Goal: Task Accomplishment & Management: Complete application form

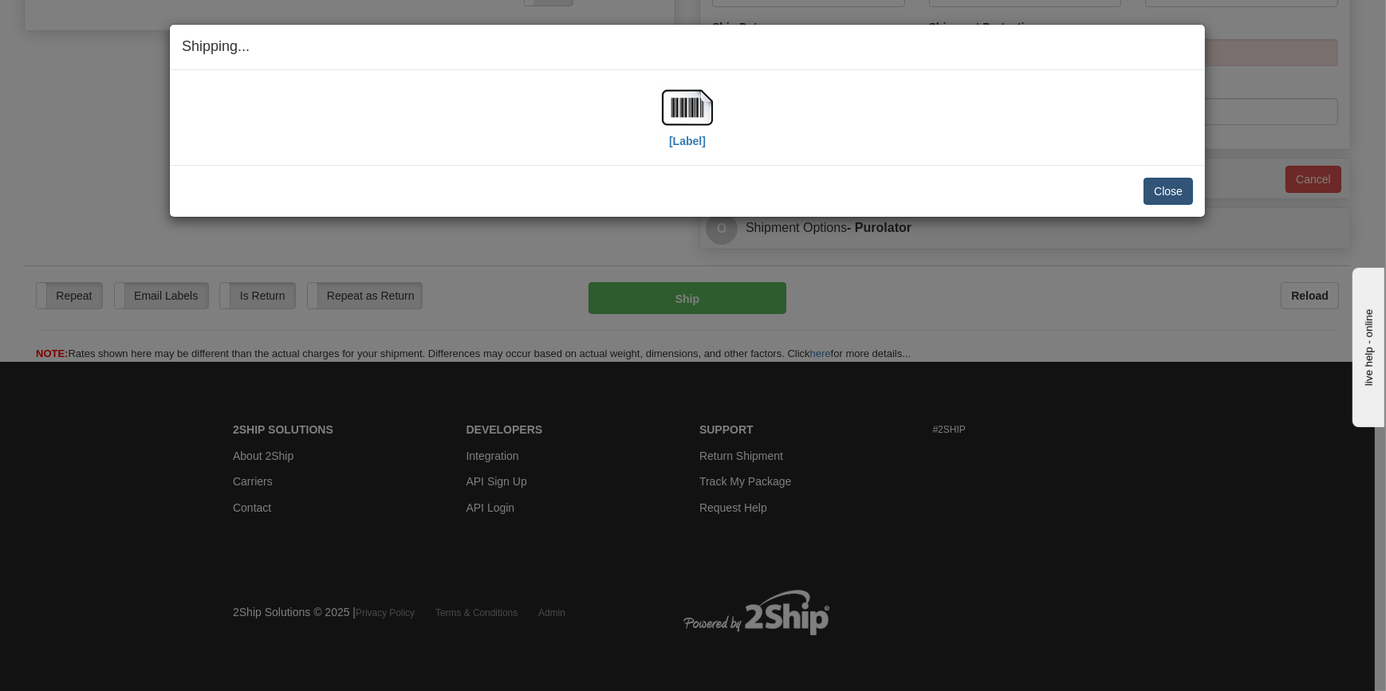
scroll to position [643, 0]
click at [1162, 194] on button "Close" at bounding box center [1167, 191] width 49 height 27
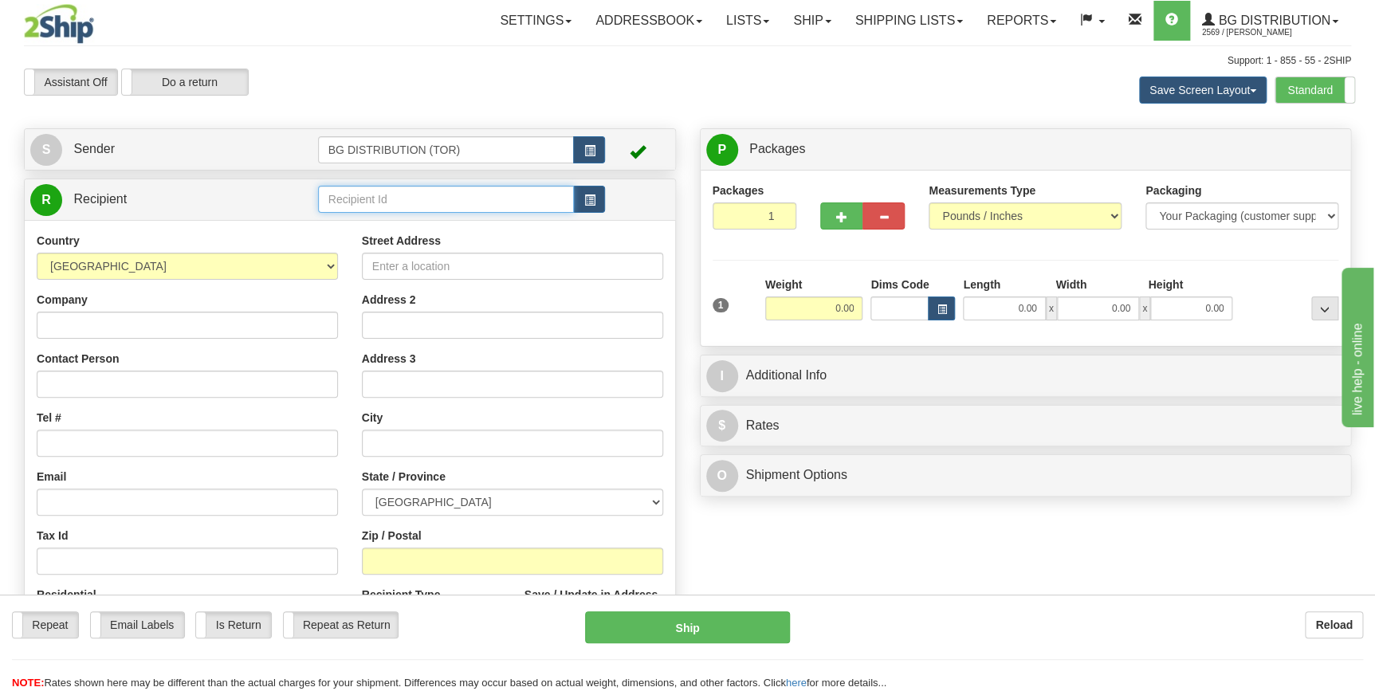
click at [386, 209] on input "text" at bounding box center [446, 199] width 257 height 27
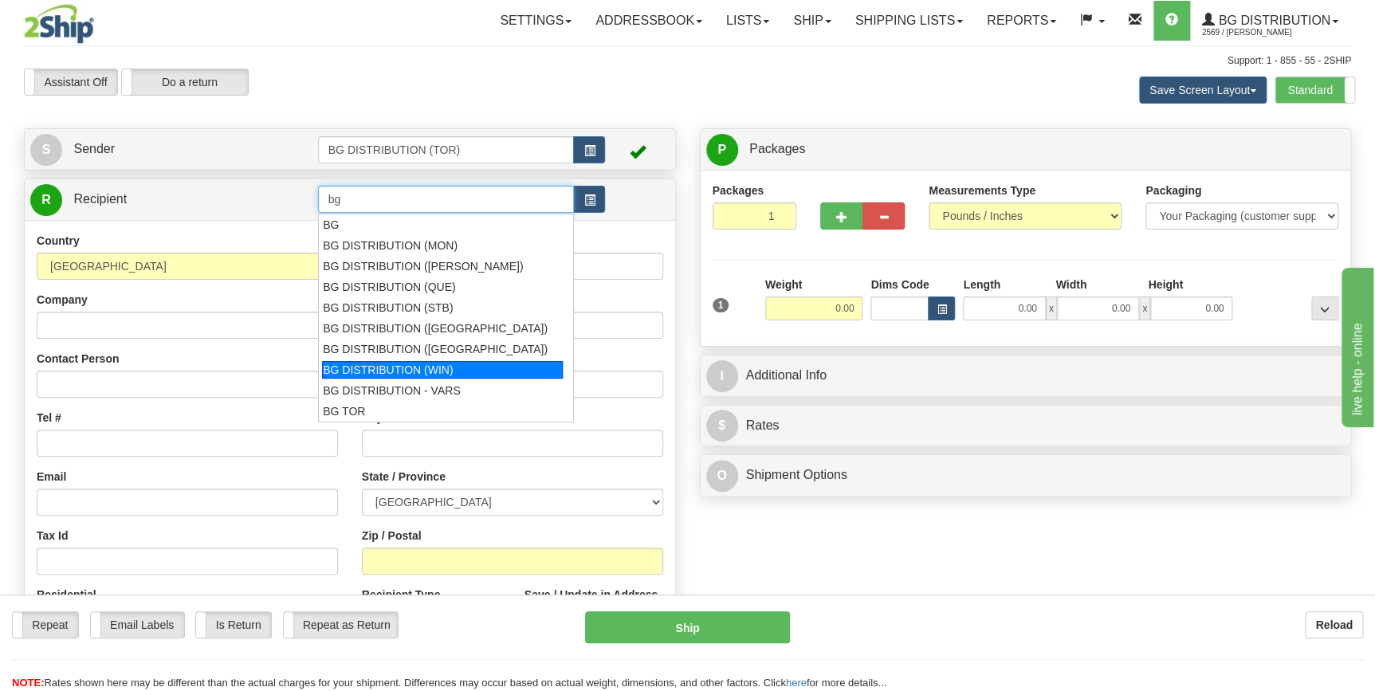
click at [418, 367] on div "BG DISTRIBUTION (WIN)" at bounding box center [442, 370] width 241 height 18
type input "BG DISTRIBUTION (WIN)"
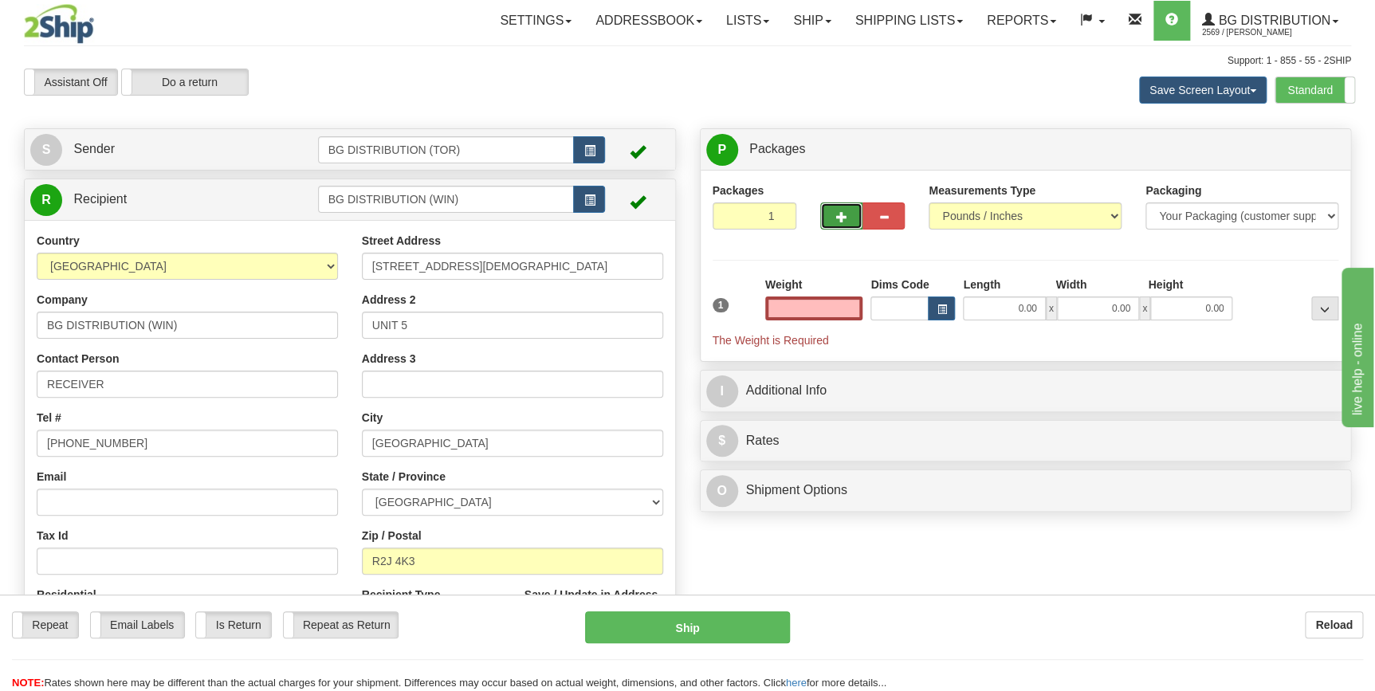
type input "0.00"
click at [845, 213] on span "button" at bounding box center [841, 217] width 11 height 10
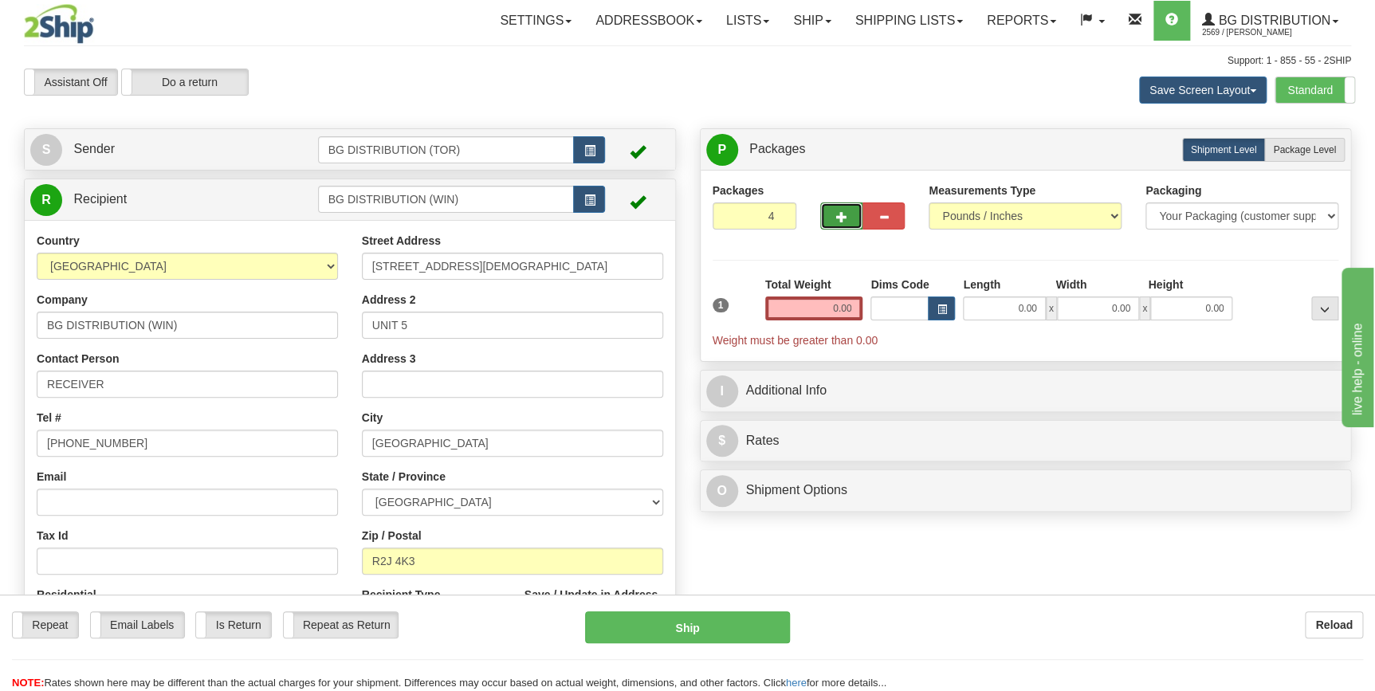
type input "5"
click at [840, 312] on input "0.00" at bounding box center [814, 309] width 98 height 24
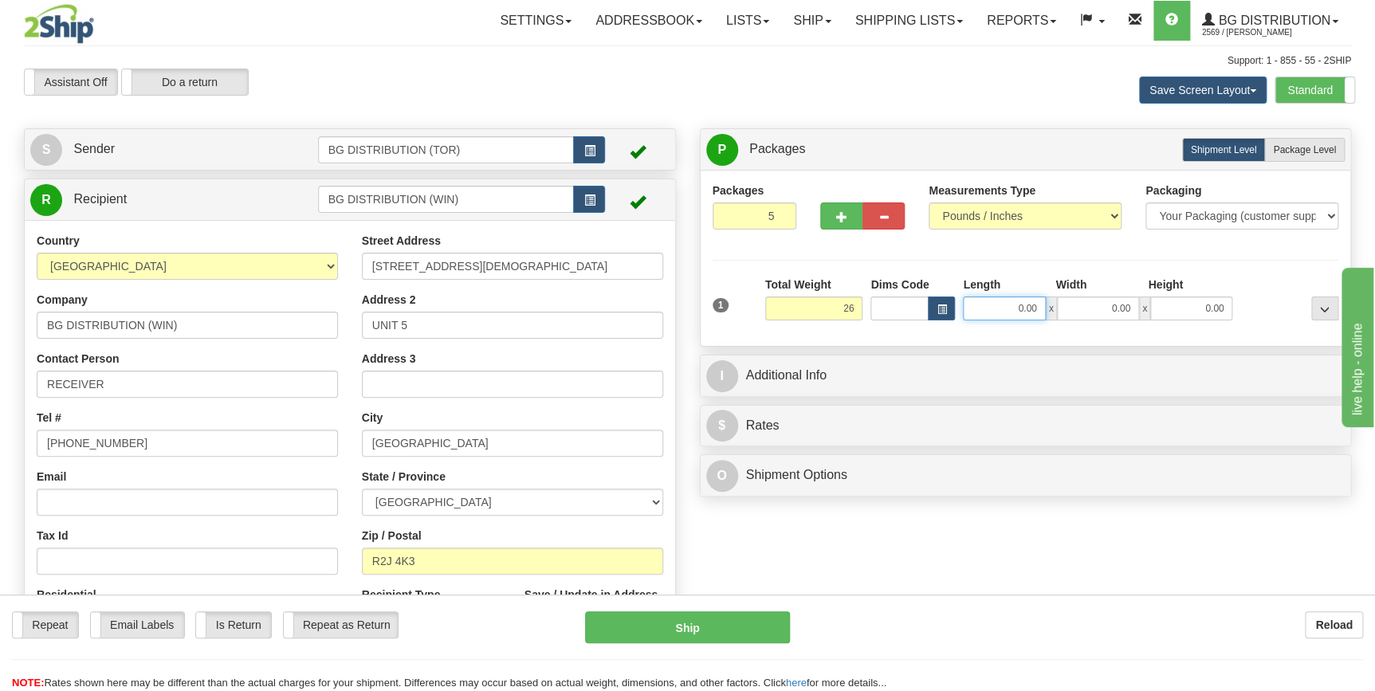
type input "26.00"
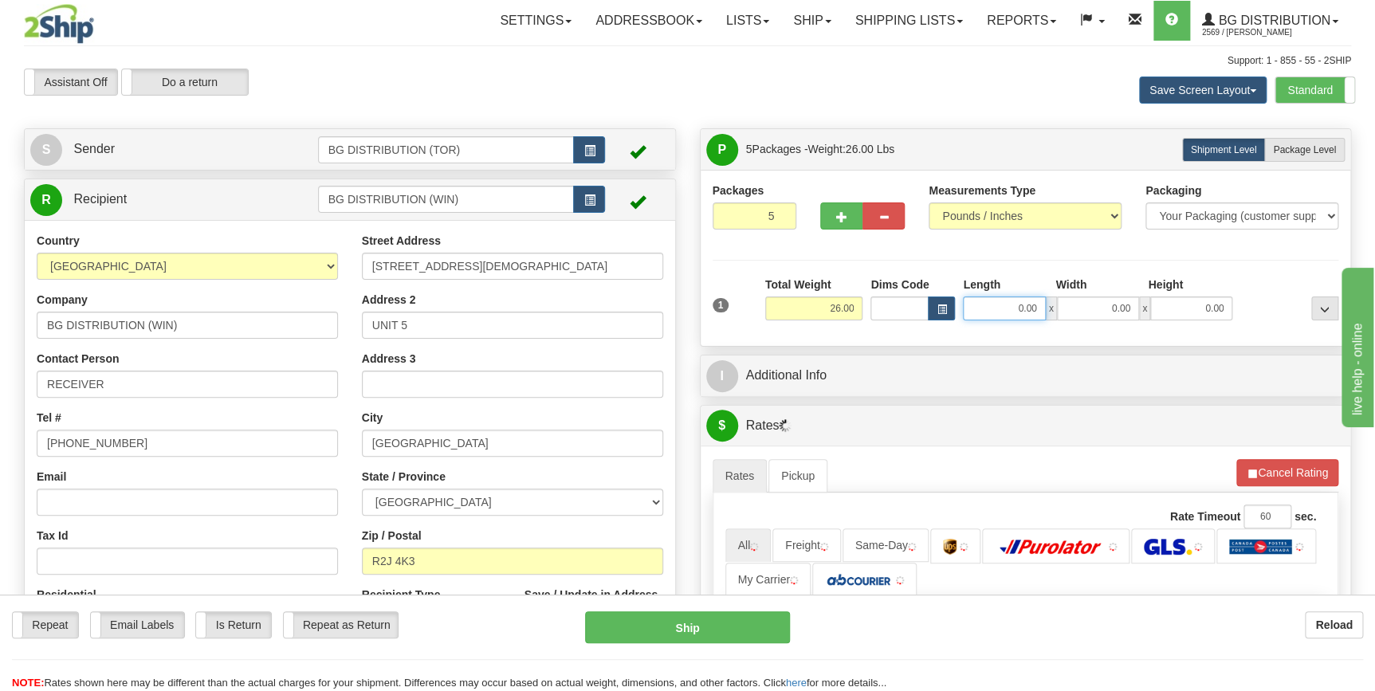
click at [1022, 305] on input "0.00" at bounding box center [1004, 309] width 82 height 24
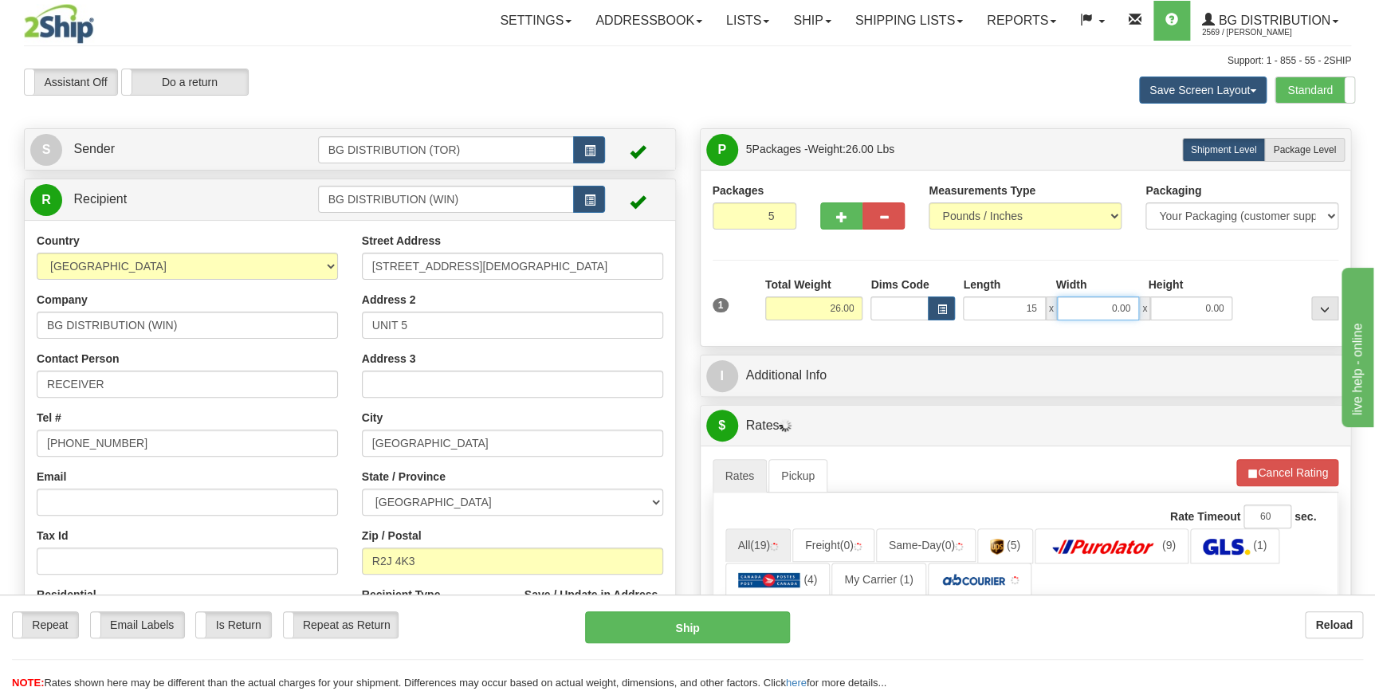
type input "15.00"
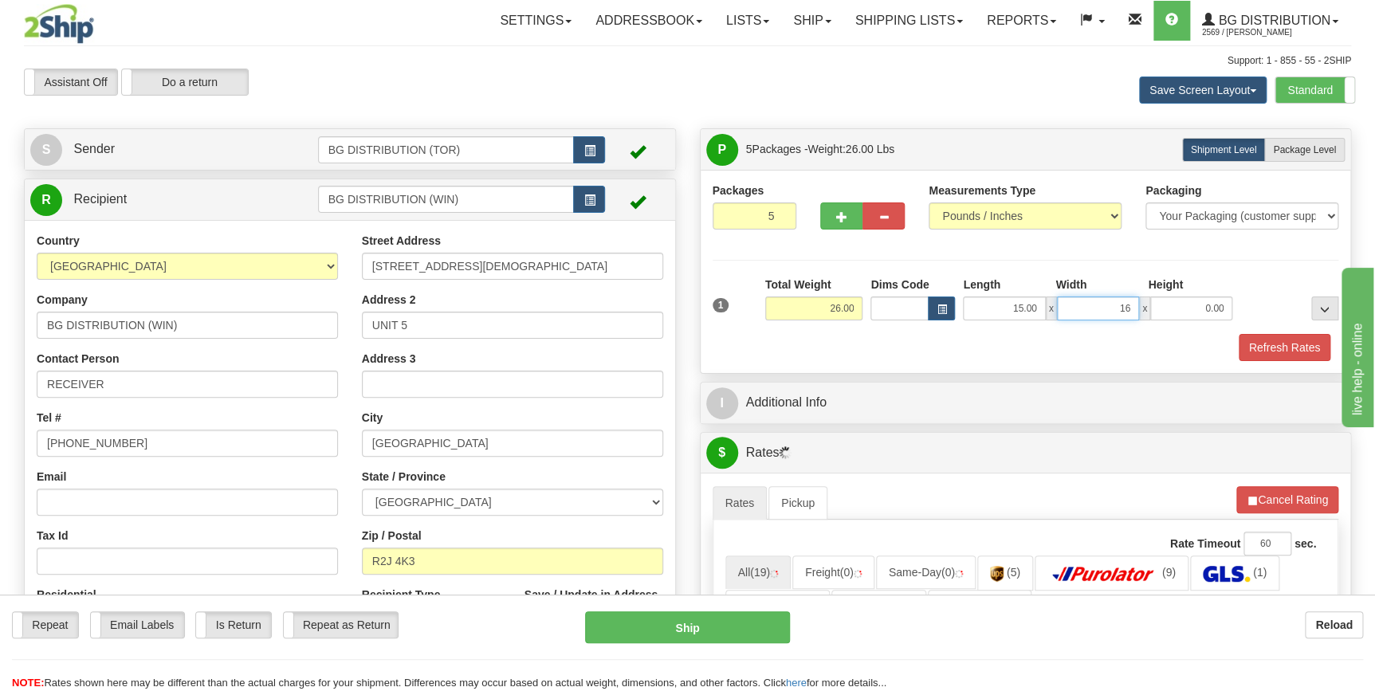
type input "16.00"
type input "11.00"
click at [925, 339] on div "Refresh Rates" at bounding box center [1026, 347] width 635 height 27
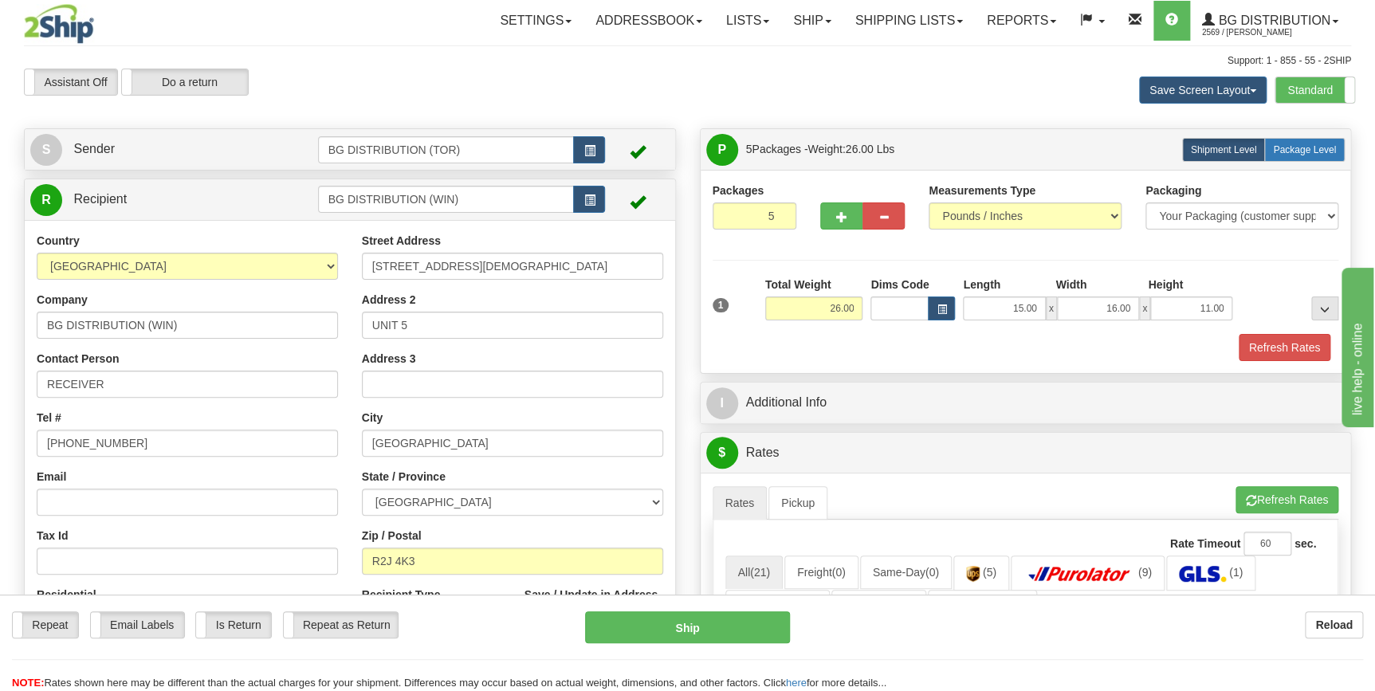
click at [1298, 147] on span "Package Level" at bounding box center [1304, 149] width 63 height 11
radio input "true"
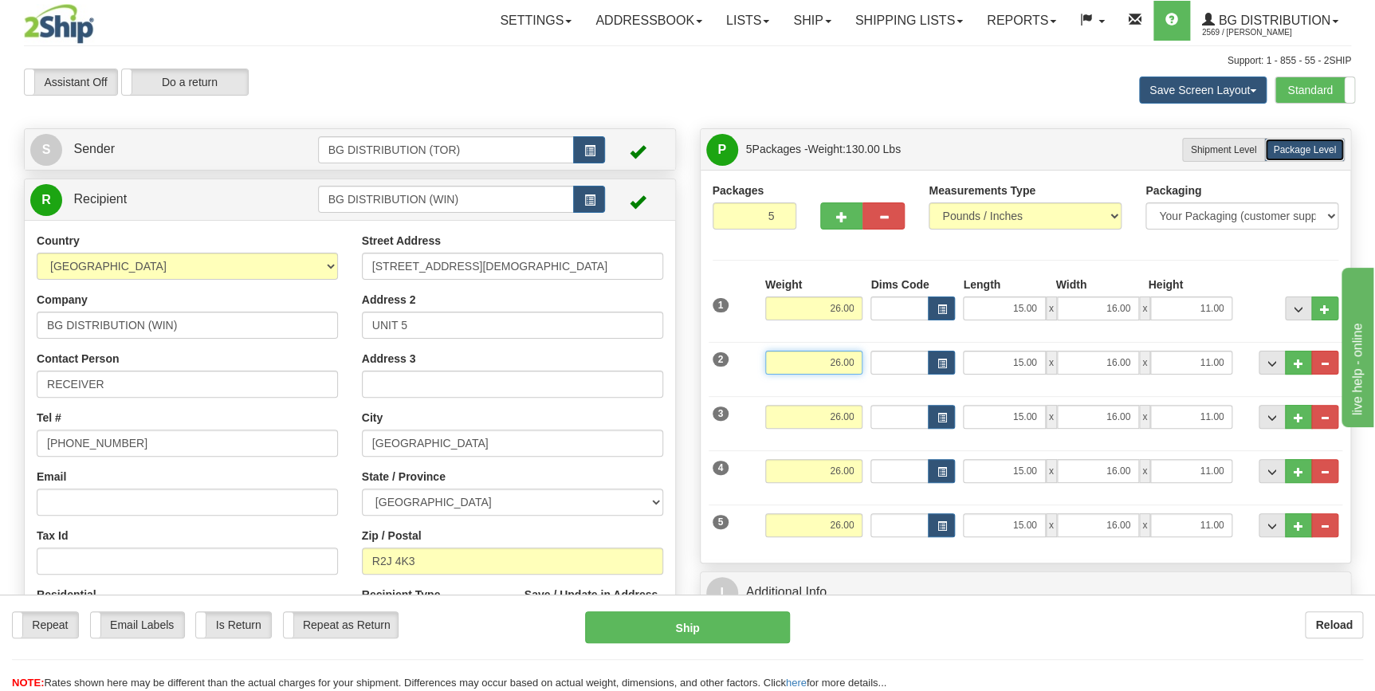
click at [829, 364] on input "26.00" at bounding box center [814, 363] width 98 height 24
click at [832, 422] on input "26.00" at bounding box center [814, 417] width 98 height 24
type input "5.00"
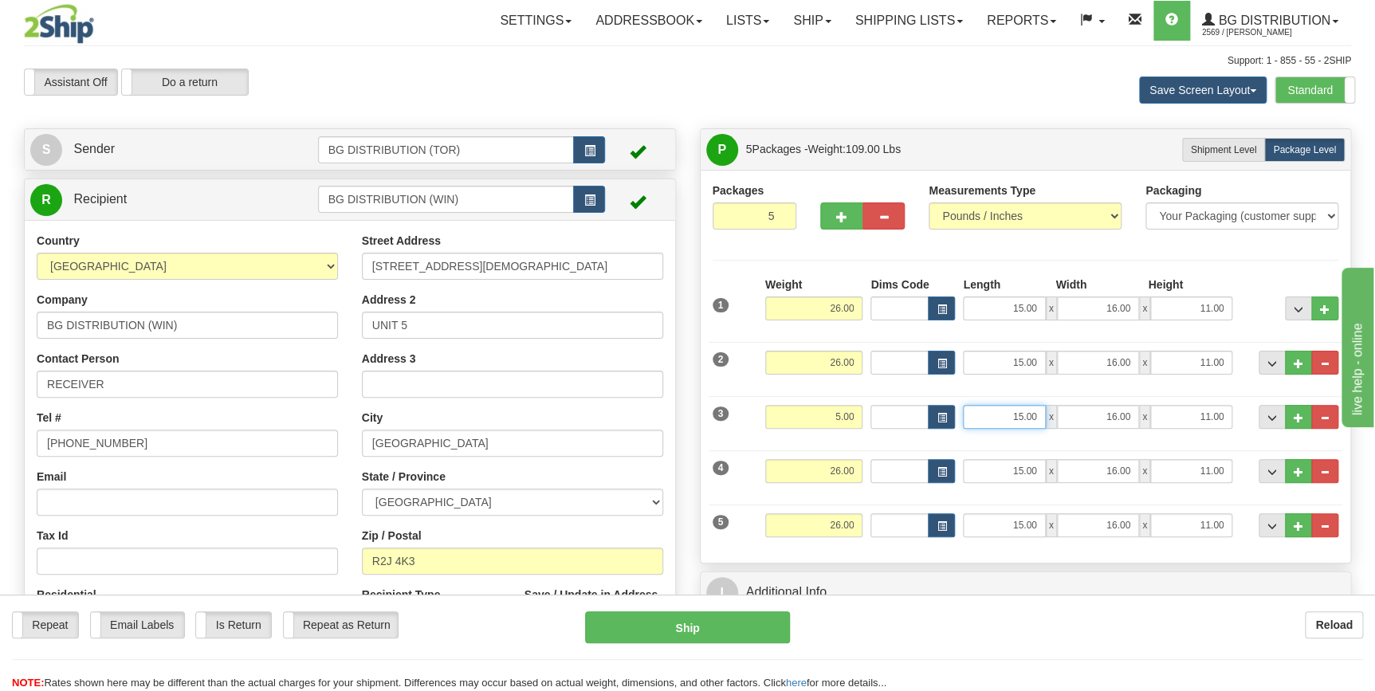
click at [1028, 413] on input "15.00" at bounding box center [1004, 417] width 82 height 24
type input "16.00"
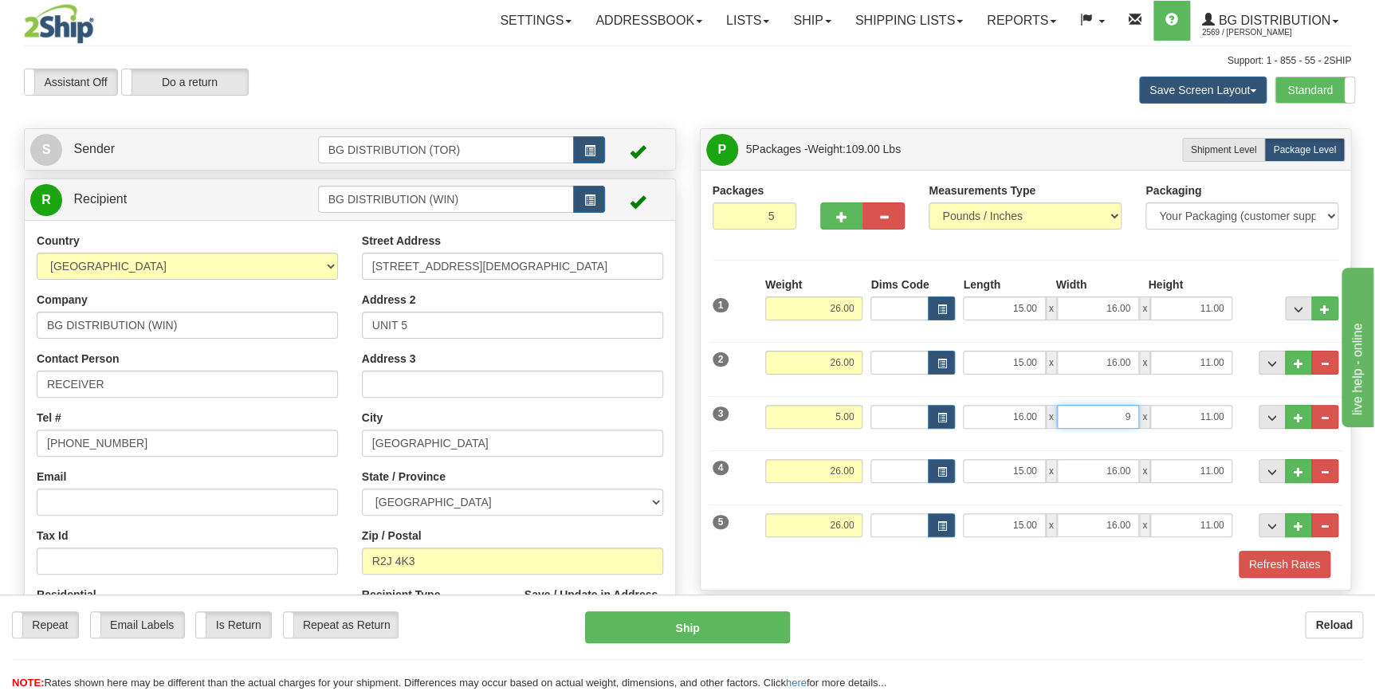
type input "9.00"
type input "7.00"
click at [942, 441] on div at bounding box center [1026, 441] width 635 height 1
click at [836, 477] on input "26.00" at bounding box center [814, 471] width 98 height 24
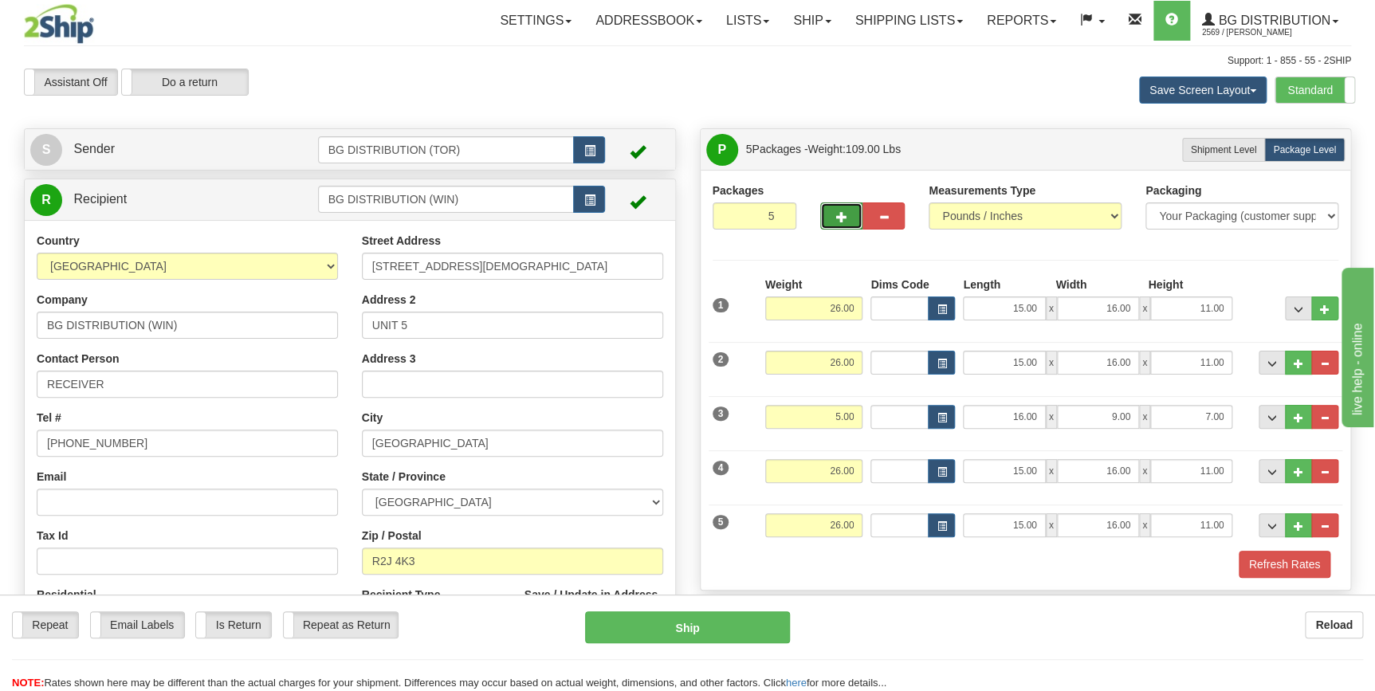
click at [844, 220] on span "button" at bounding box center [841, 217] width 11 height 10
type input "6"
click at [833, 472] on input "26.00" at bounding box center [814, 471] width 98 height 24
click at [1009, 470] on input "15.00" at bounding box center [1004, 471] width 82 height 24
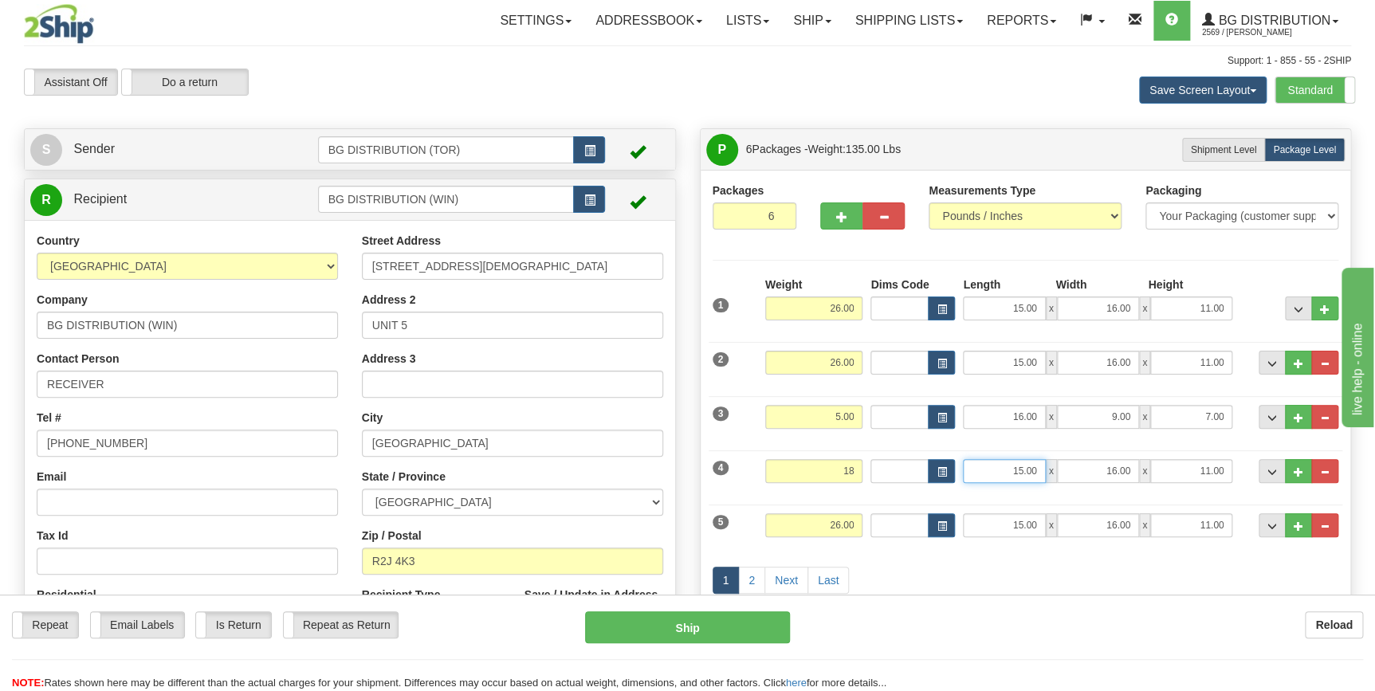
type input "18.00"
click at [1009, 470] on input "15.00" at bounding box center [1004, 471] width 82 height 24
type input "19.00"
type input "17.00"
type input "8.00"
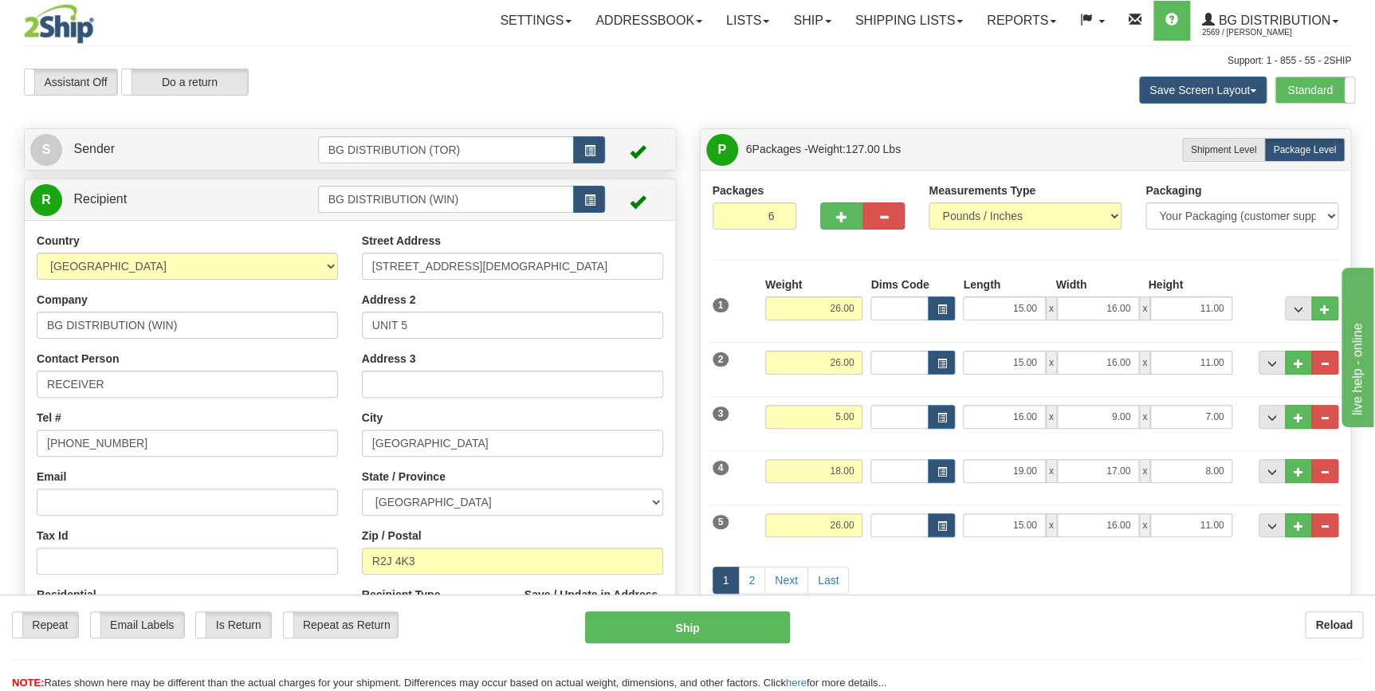
click at [861, 502] on div "5 Weight 26.00 Dims Code Length Width Height" at bounding box center [1026, 523] width 635 height 53
click at [836, 526] on input "26.00" at bounding box center [814, 525] width 98 height 24
click at [1032, 526] on input "15.00" at bounding box center [1004, 525] width 82 height 24
type input "39.00"
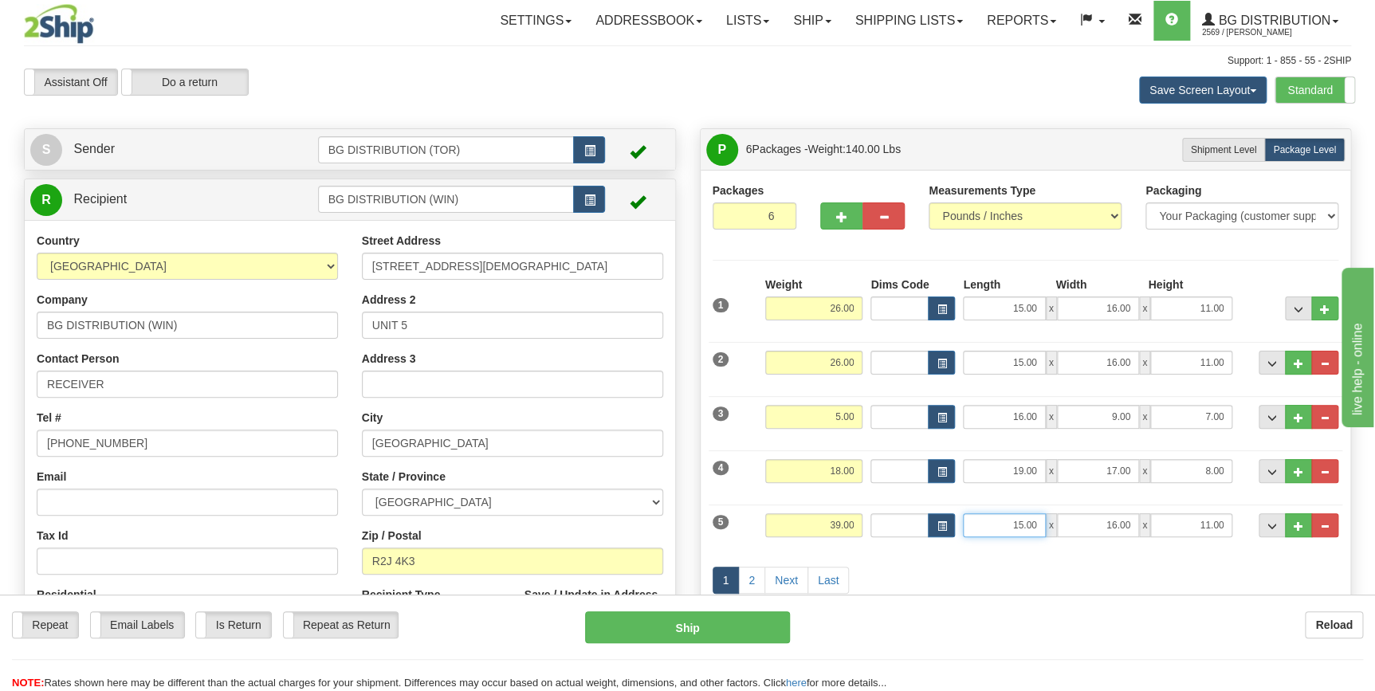
click at [1032, 526] on input "15.00" at bounding box center [1004, 525] width 82 height 24
type input "44.00"
click at [1111, 525] on input "16.00" at bounding box center [1098, 525] width 82 height 24
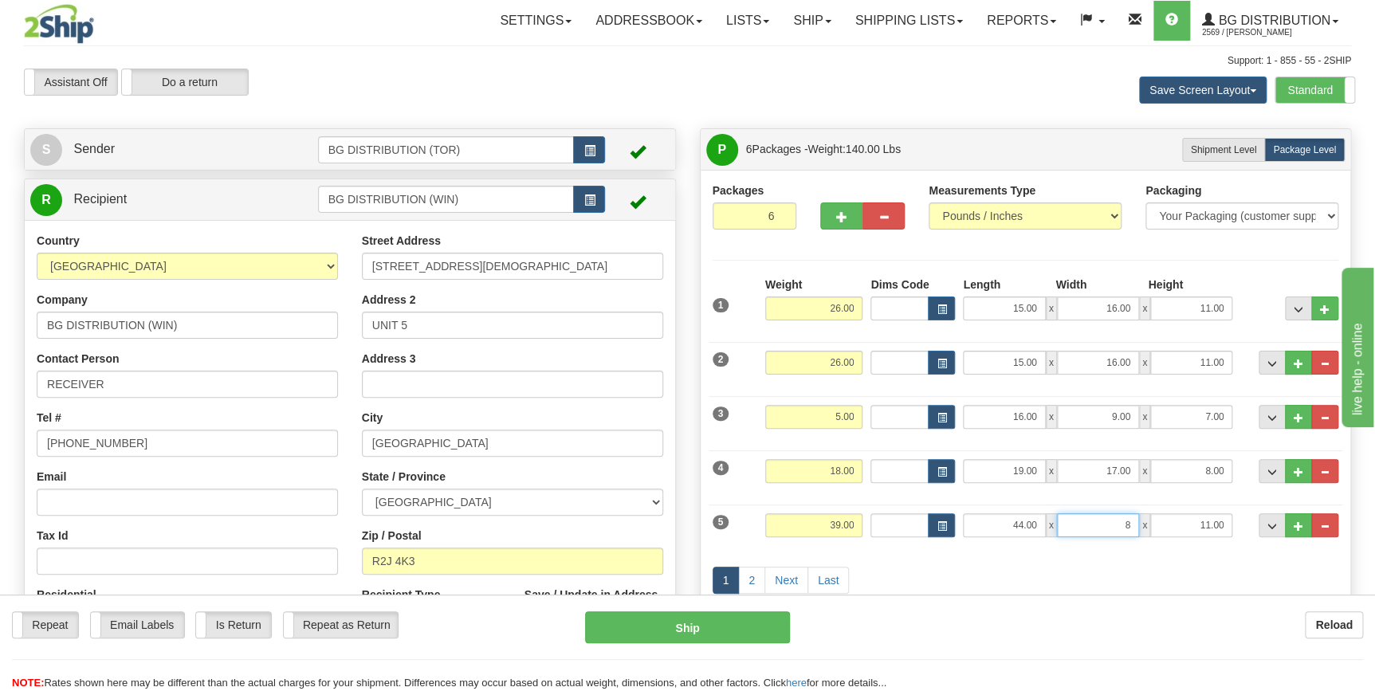
type input "8.00"
click at [950, 558] on div "1 2 Next Last" at bounding box center [1026, 582] width 635 height 63
click at [753, 578] on link "2" at bounding box center [751, 580] width 27 height 27
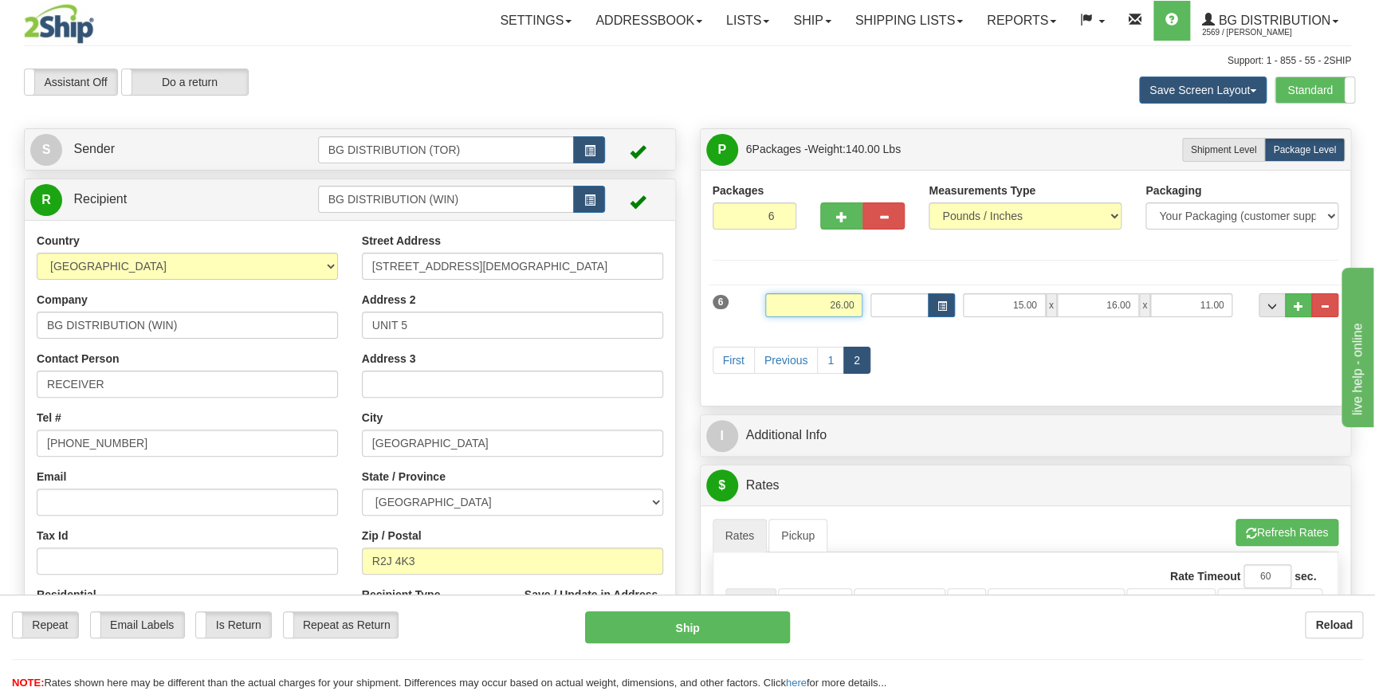
click at [842, 303] on input "26.00" at bounding box center [814, 305] width 98 height 24
type input "39.00"
click at [1013, 304] on input "15.00" at bounding box center [1004, 305] width 82 height 24
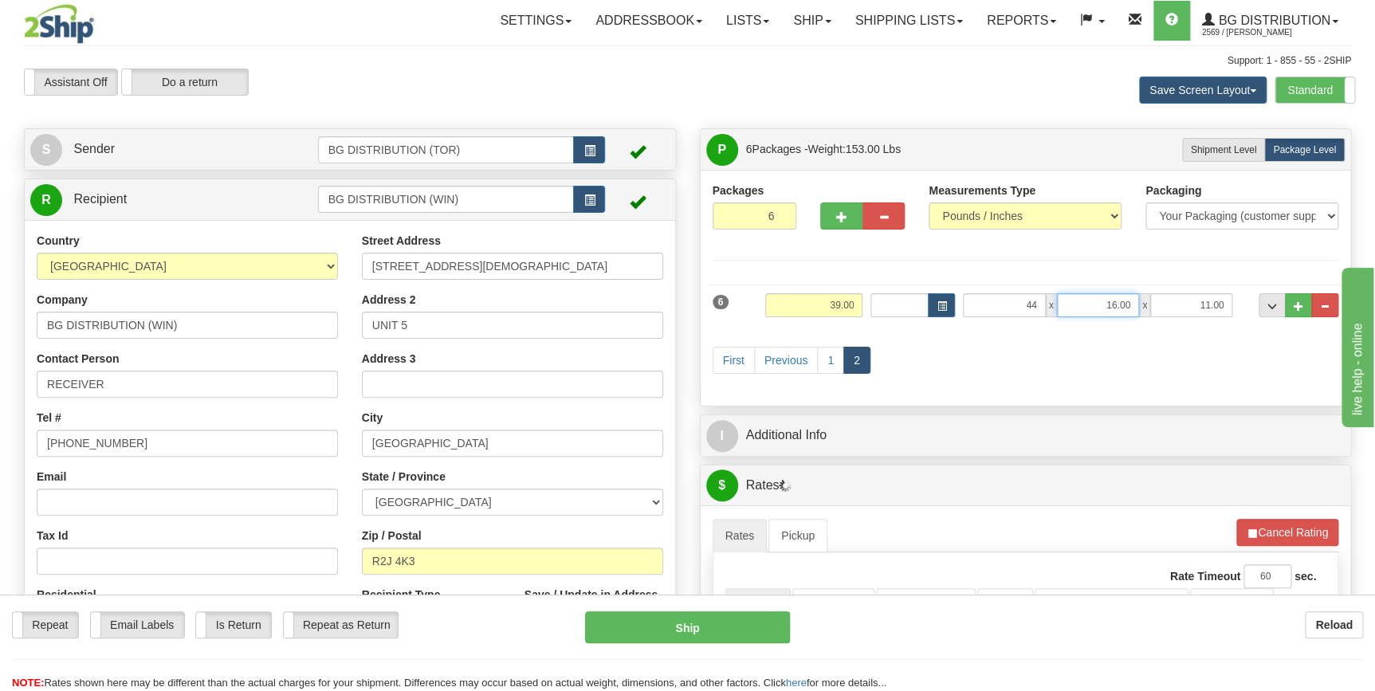
type input "44.00"
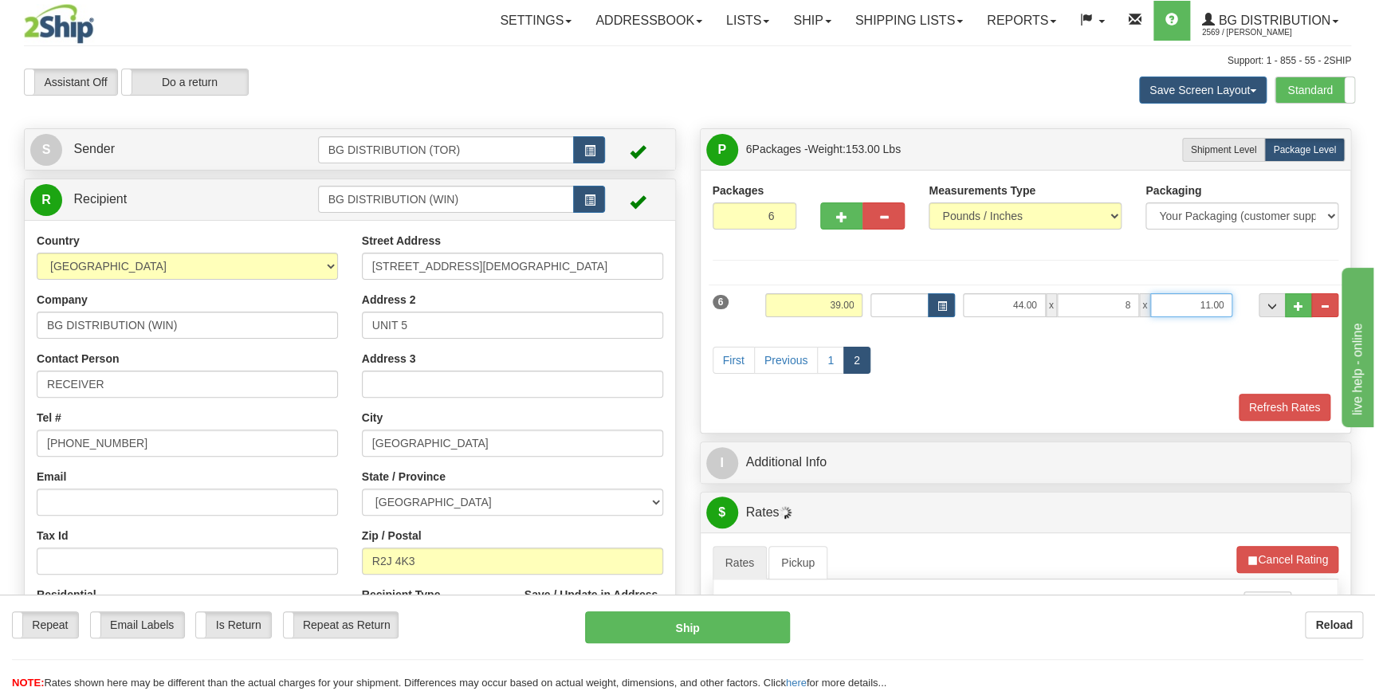
type input "8.00"
click at [1252, 344] on div "First Previous 1 2" at bounding box center [1026, 362] width 635 height 63
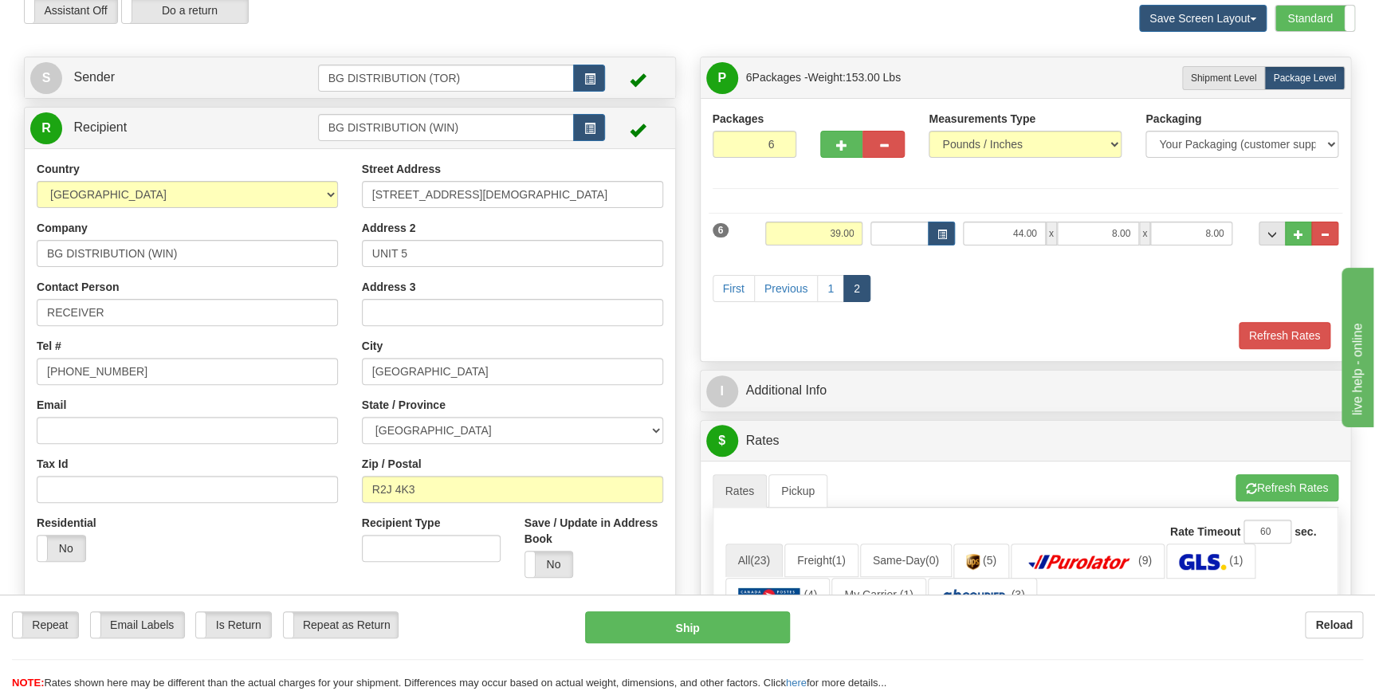
scroll to position [72, 0]
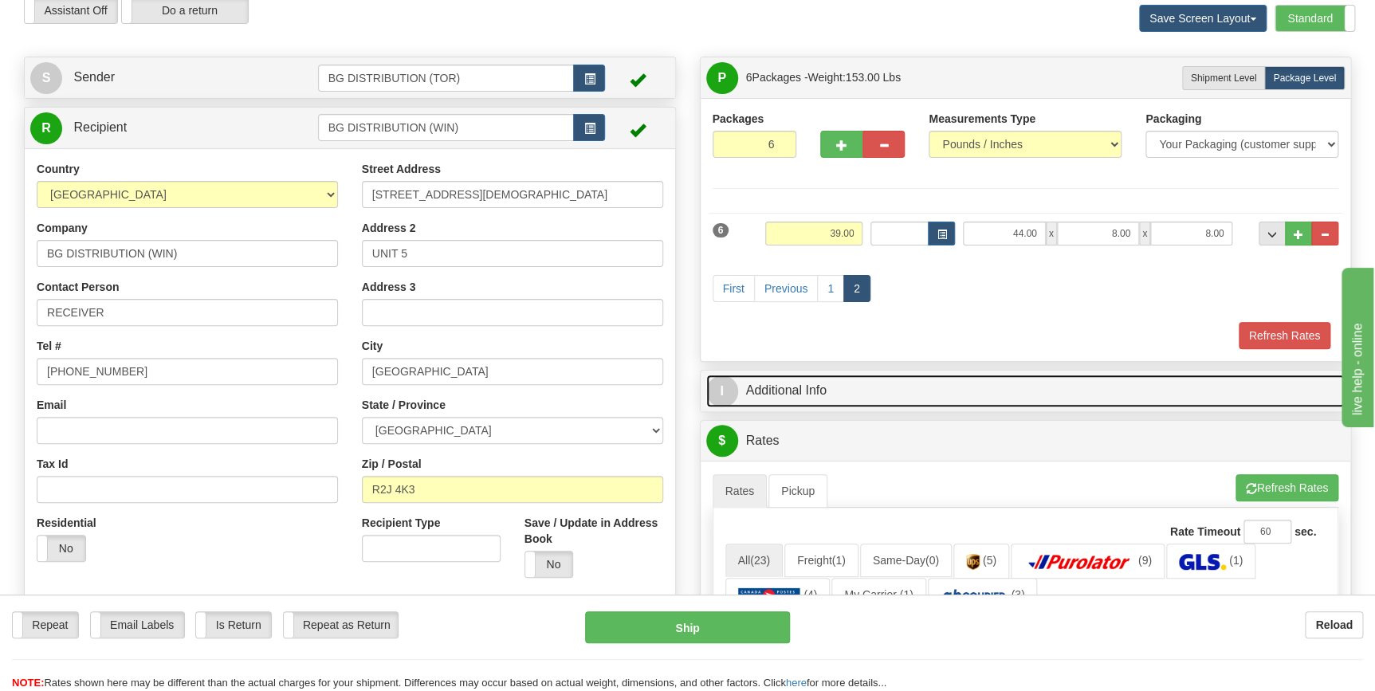
click at [805, 388] on link "I Additional Info" at bounding box center [1025, 391] width 639 height 33
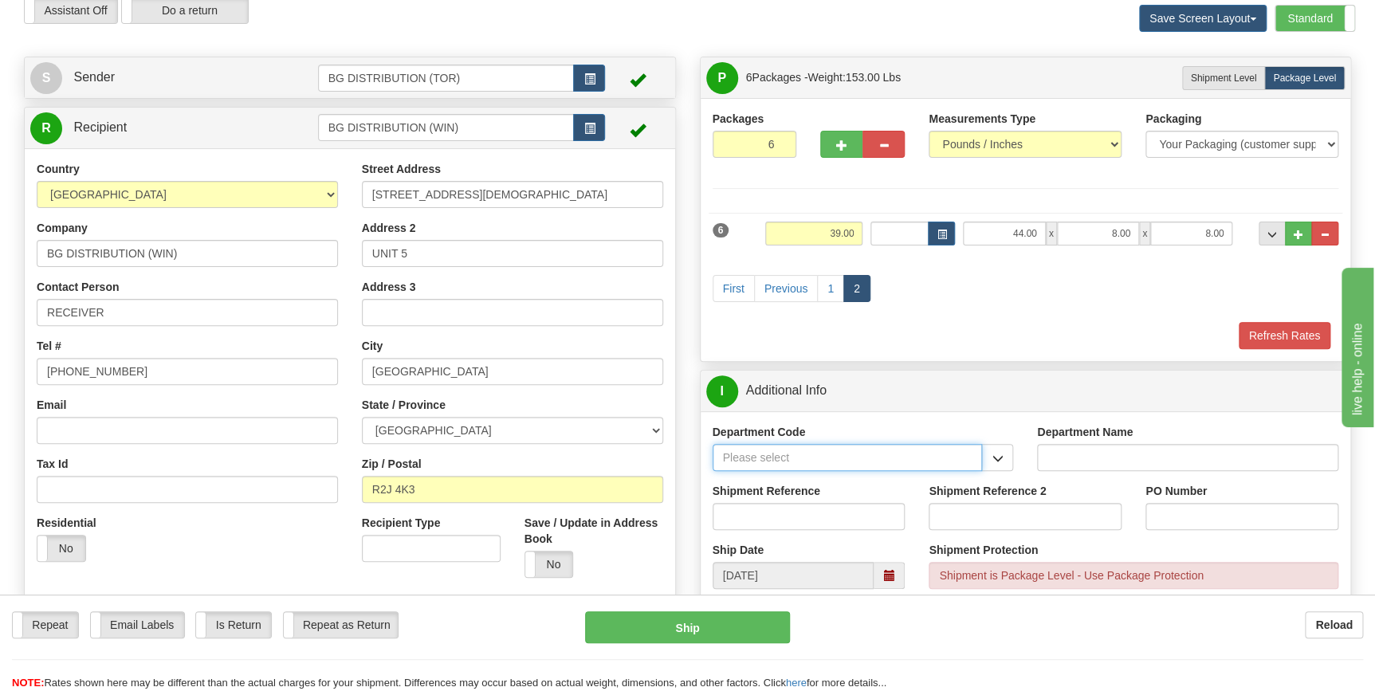
click at [765, 461] on input "Department Code" at bounding box center [848, 457] width 270 height 27
type input "167804-00"
click at [1001, 458] on span "button" at bounding box center [997, 459] width 11 height 10
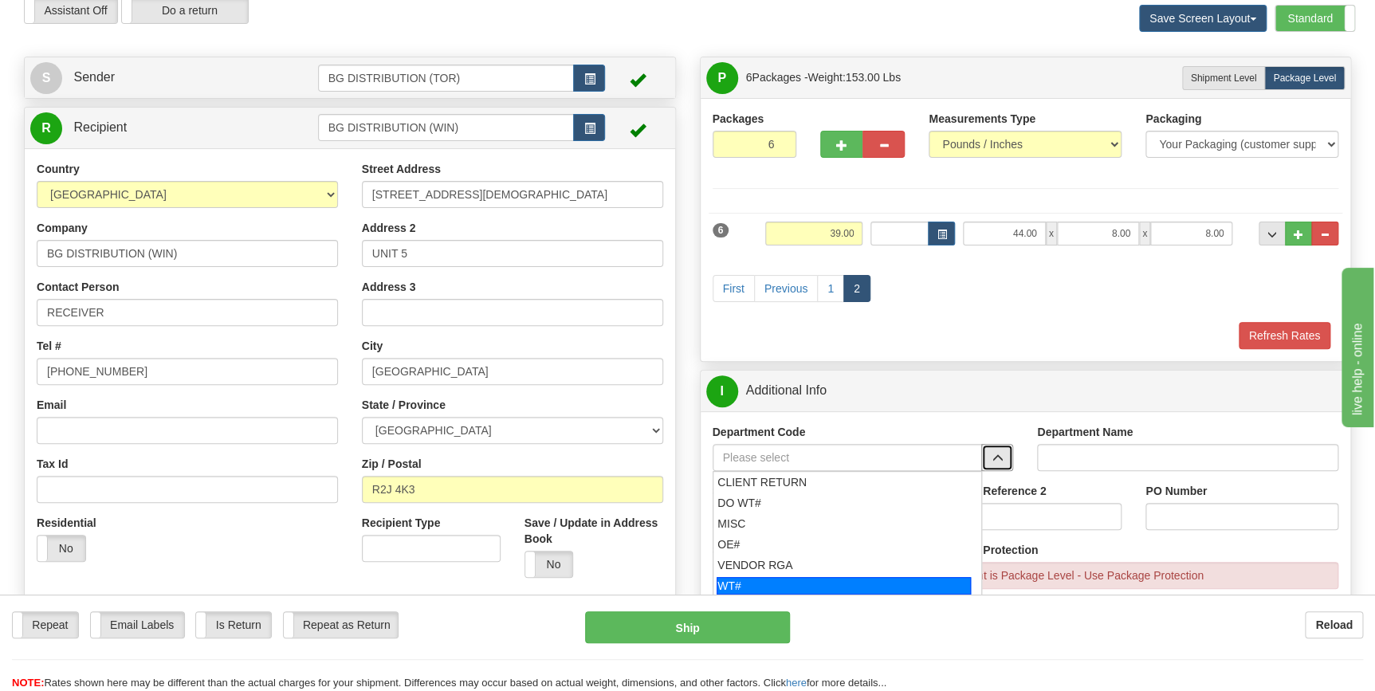
click at [799, 586] on div "WT#" at bounding box center [844, 586] width 254 height 18
type input "WT#"
type input "WAREHOUSE TRANSFERS"
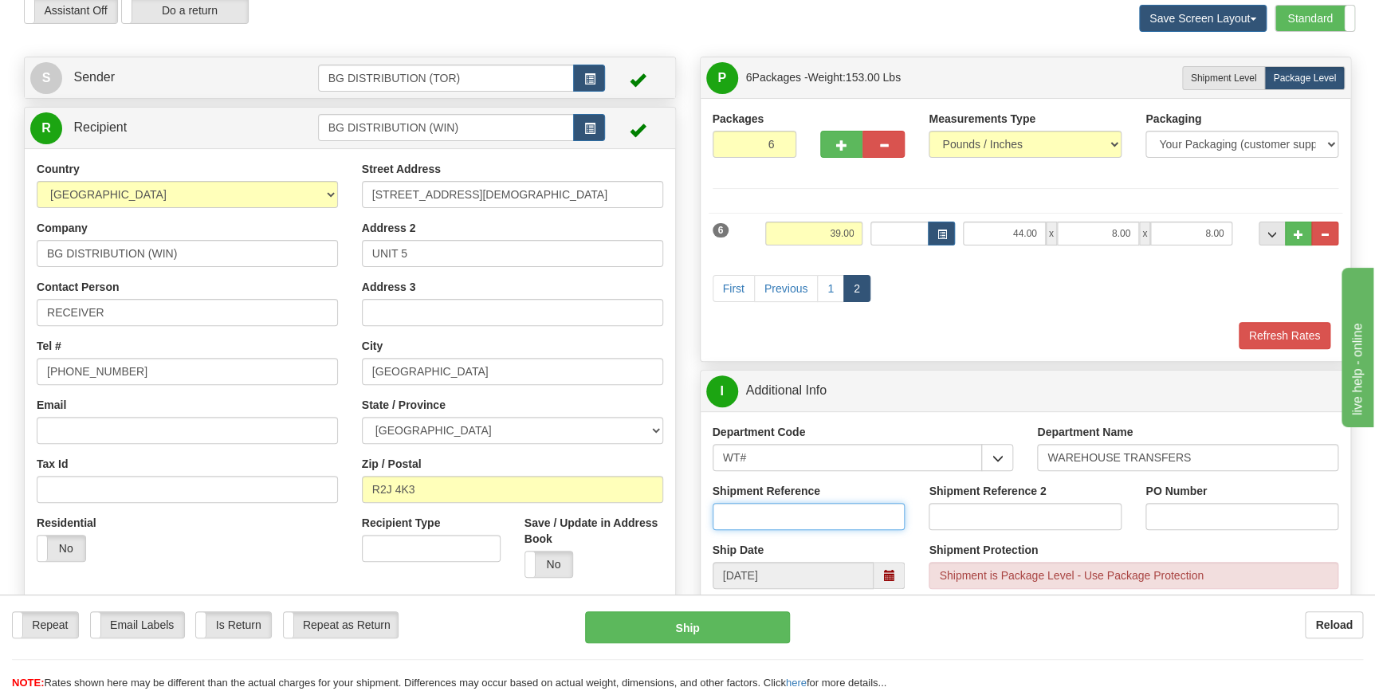
click at [783, 508] on input "Shipment Reference" at bounding box center [809, 516] width 193 height 27
click at [804, 517] on input "167804-00" at bounding box center [809, 516] width 193 height 27
type input "167804-00"
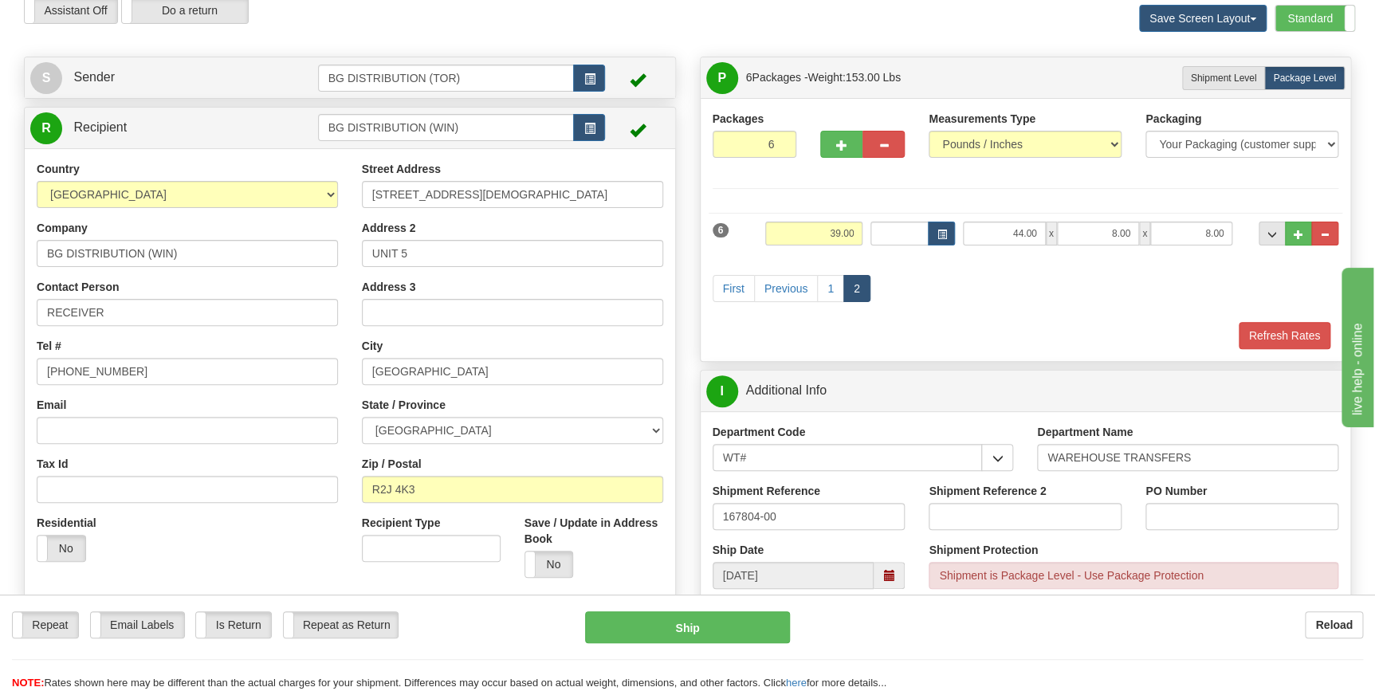
click at [1084, 488] on div "Shipment Reference 2" at bounding box center [1025, 506] width 193 height 47
click at [1187, 510] on input "PO Number" at bounding box center [1242, 516] width 193 height 27
paste input "167804-00"
type input "167804-00"
click at [1188, 545] on div "Shipment Protection Shipment is Package Level - Use Package Protection" at bounding box center [1134, 565] width 410 height 47
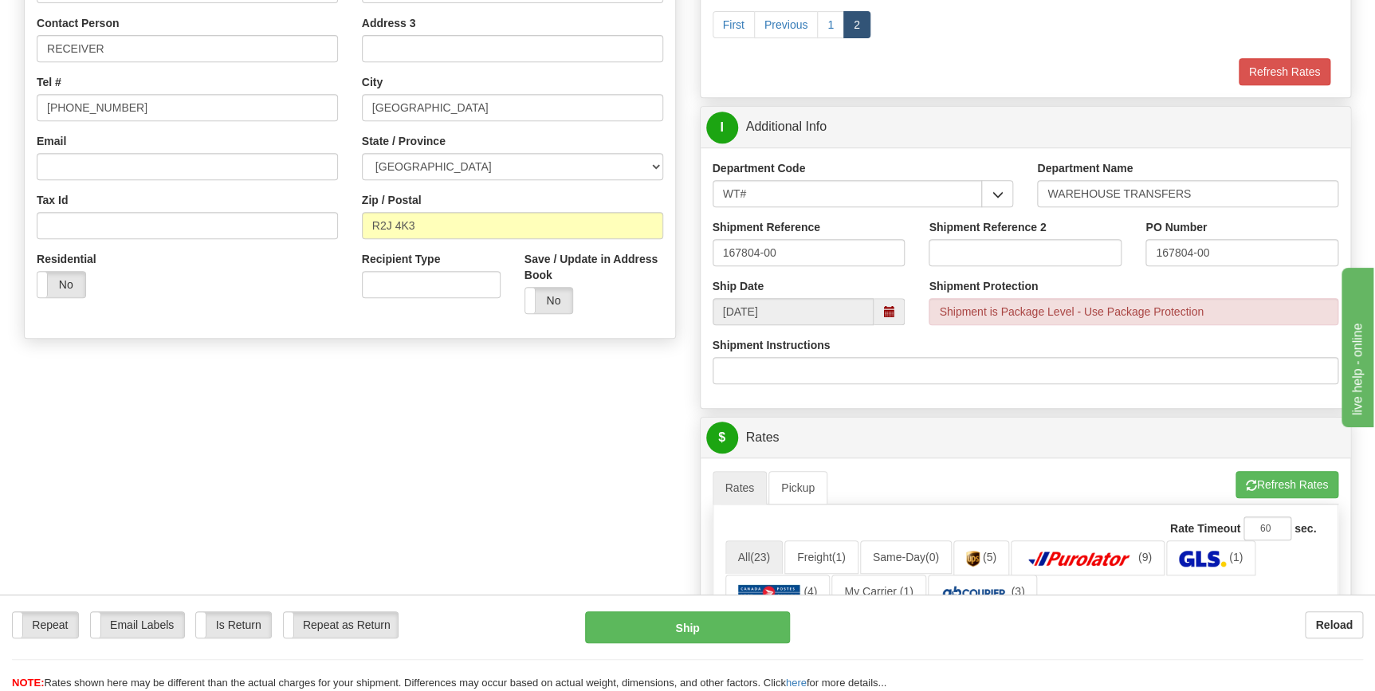
scroll to position [362, 0]
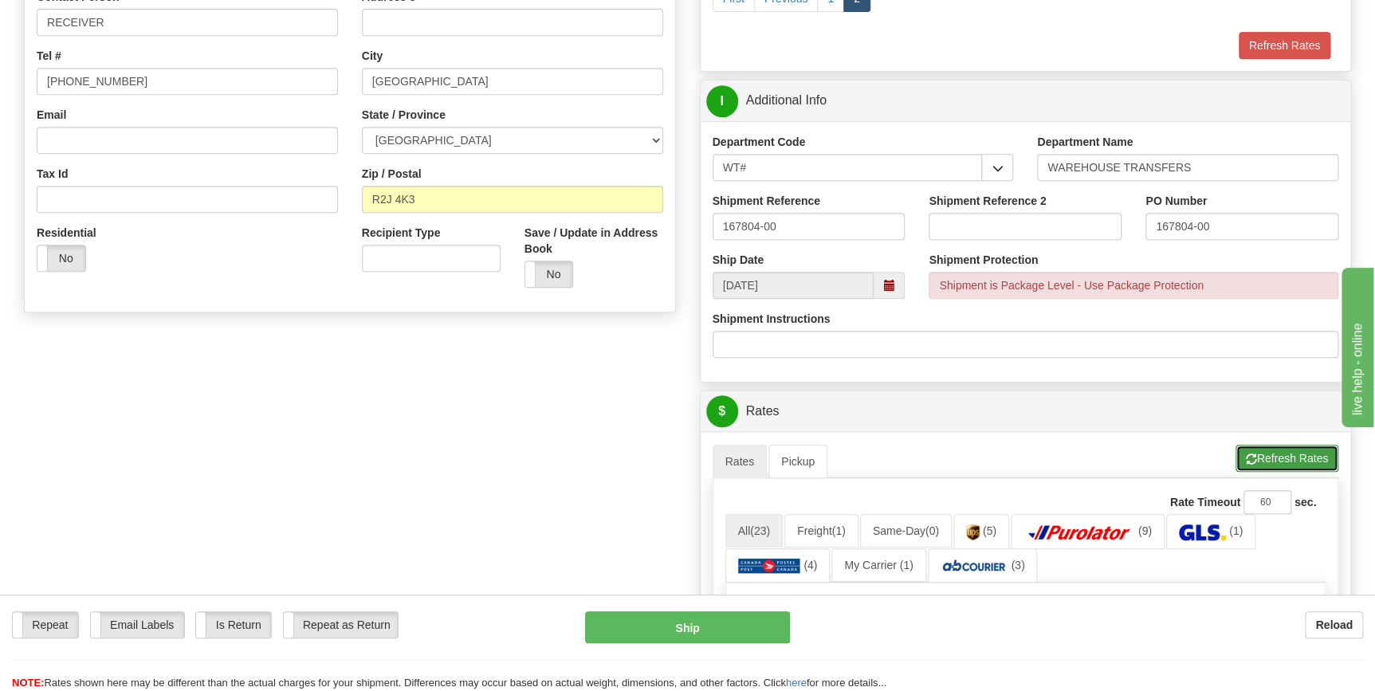
click at [1263, 458] on button "Refresh Rates" at bounding box center [1287, 458] width 103 height 27
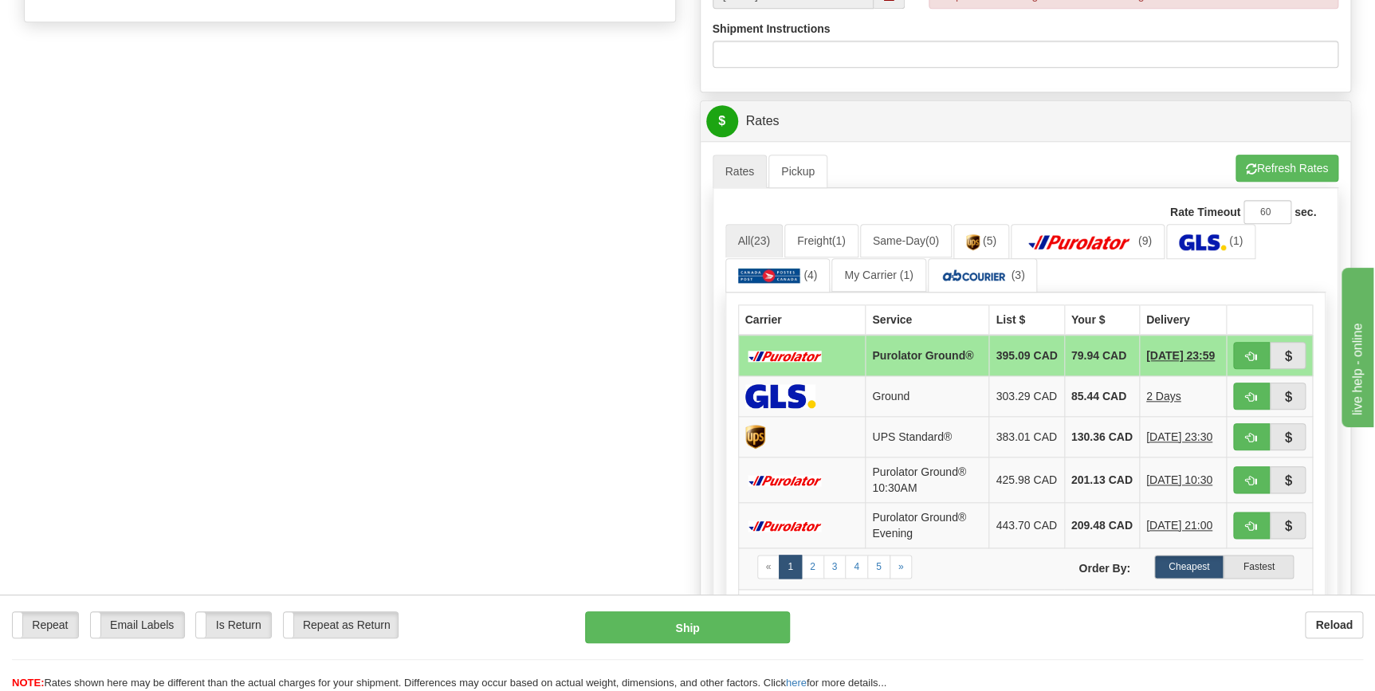
scroll to position [725, 0]
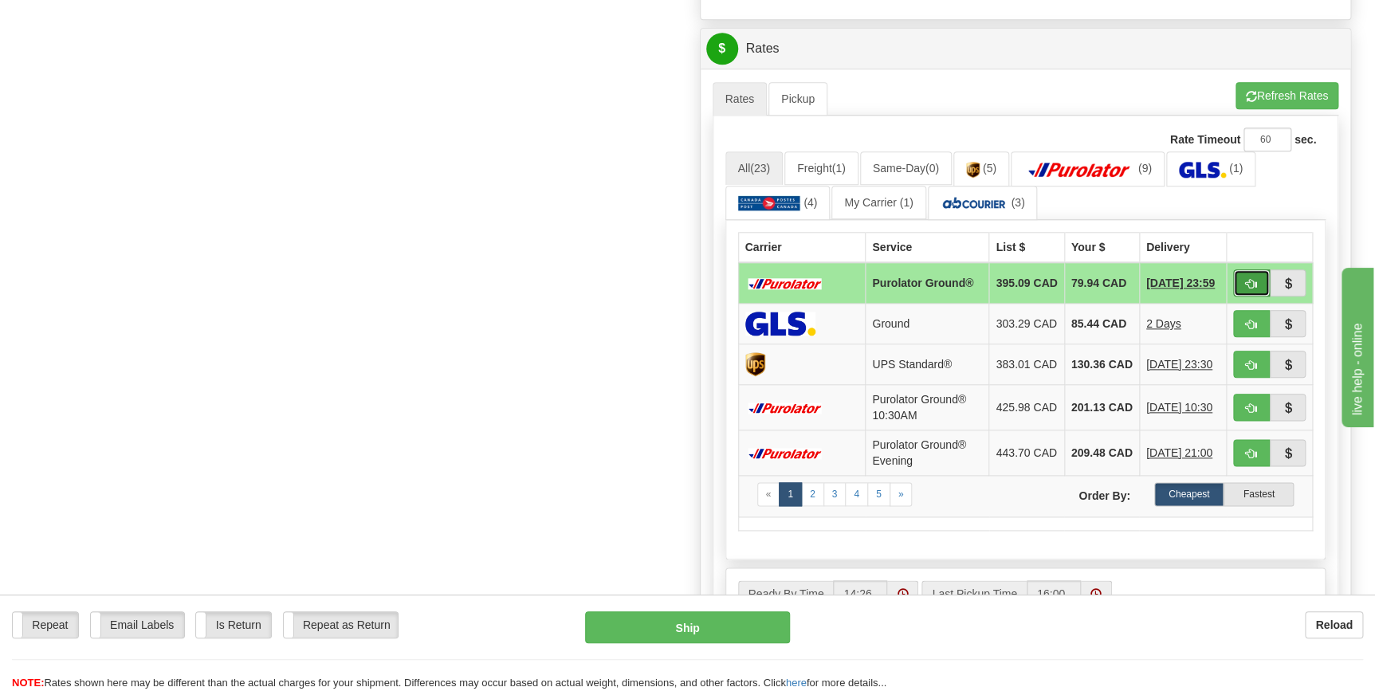
click at [1246, 284] on span "button" at bounding box center [1251, 284] width 11 height 10
type input "260"
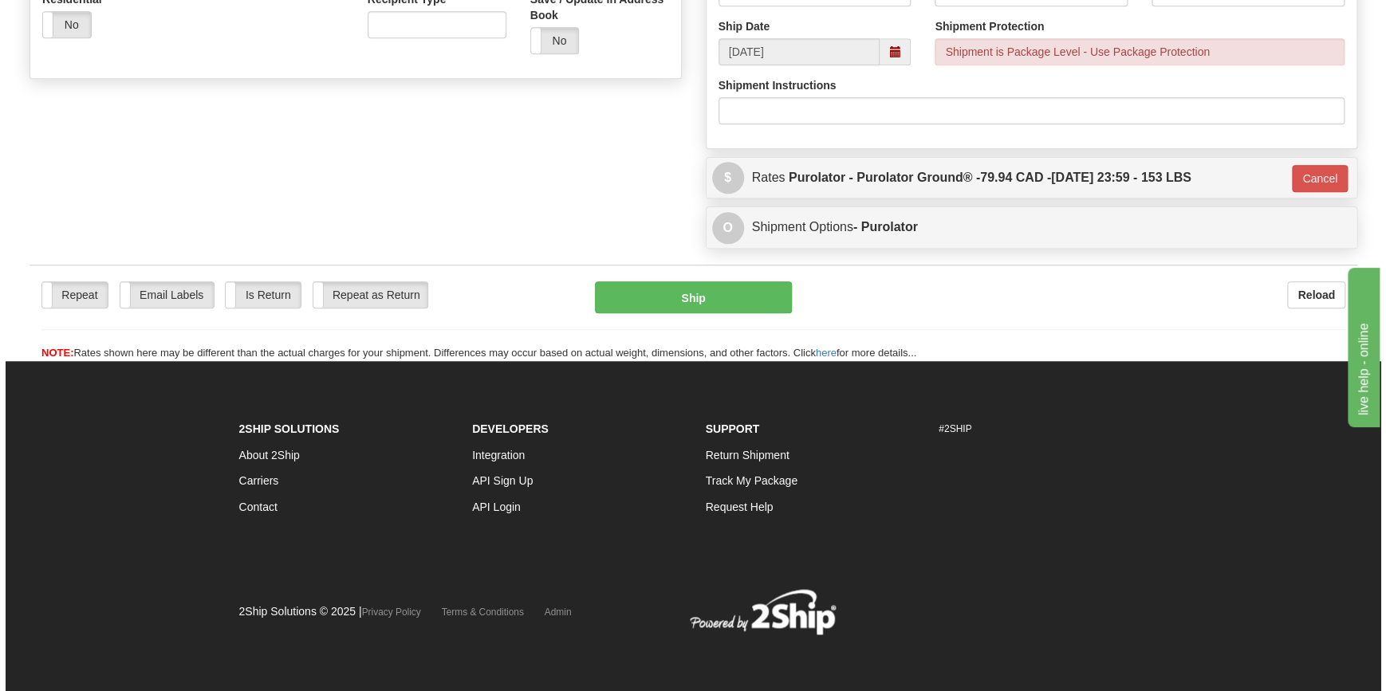
scroll to position [596, 0]
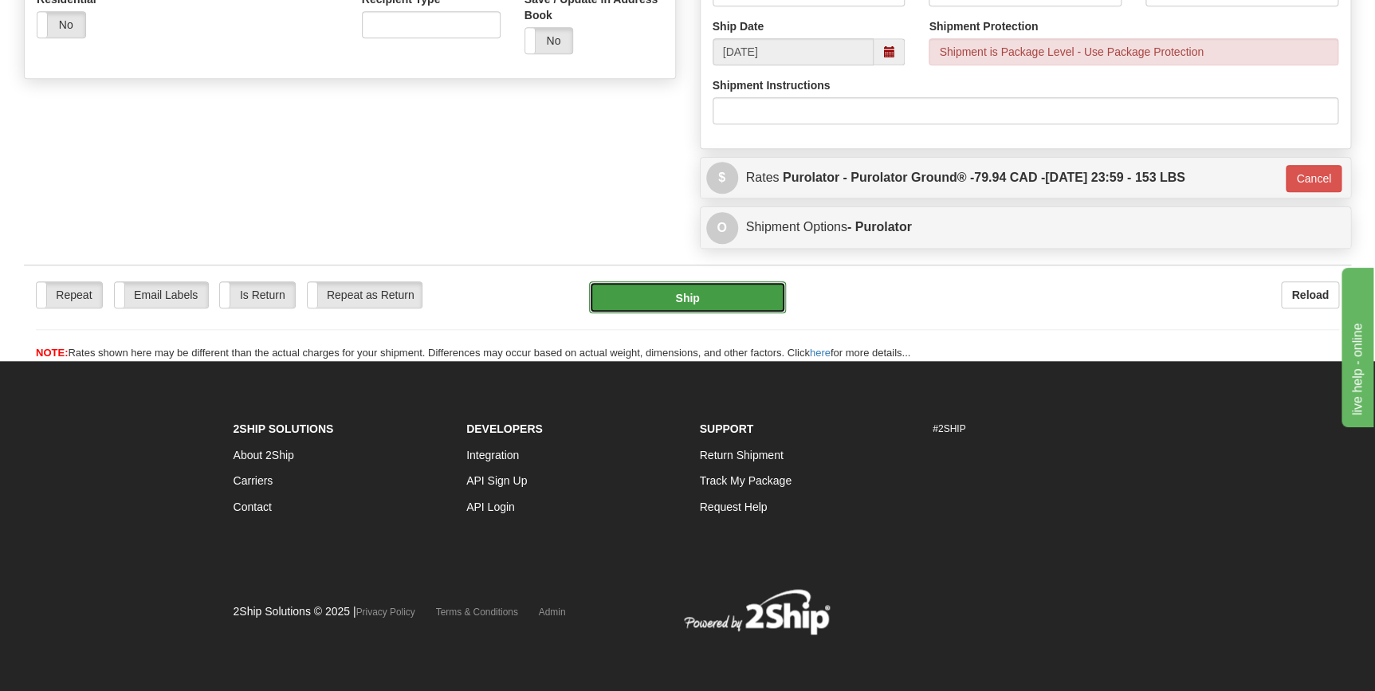
click at [703, 297] on button "Ship" at bounding box center [687, 297] width 197 height 32
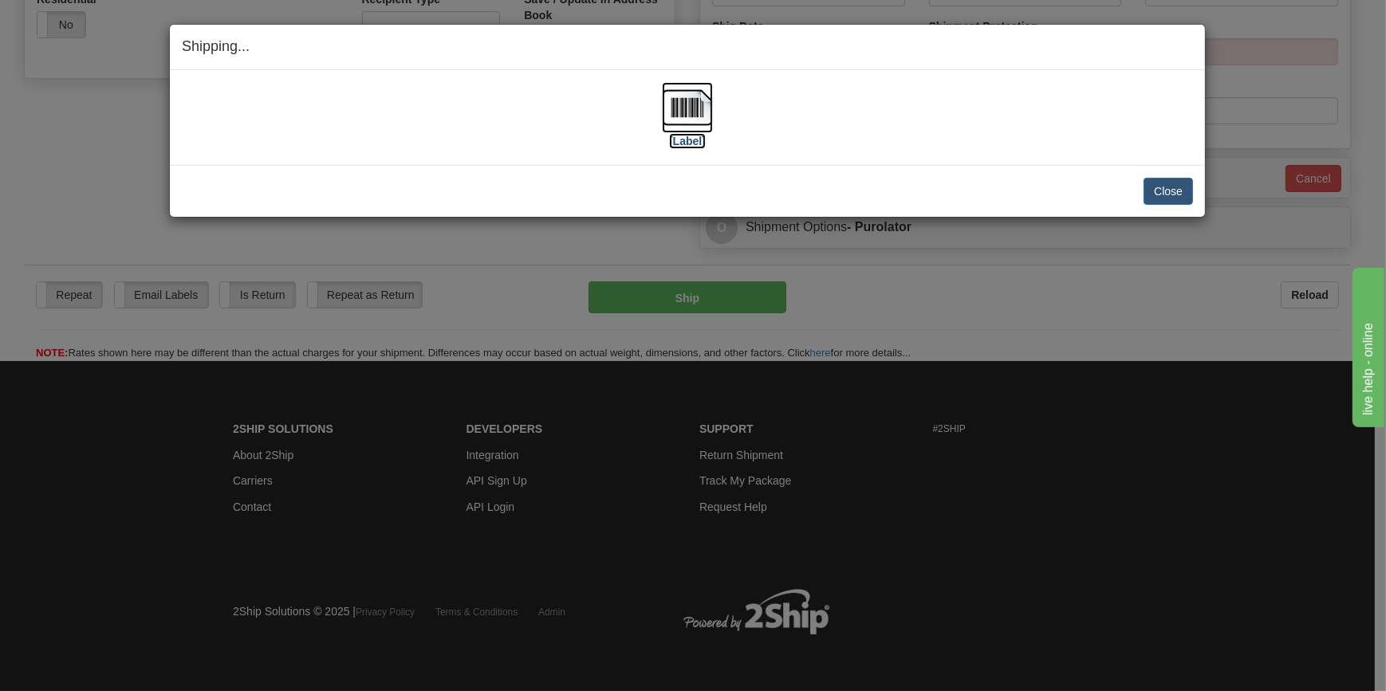
click at [690, 116] on img at bounding box center [687, 107] width 51 height 51
